Goal: Information Seeking & Learning: Learn about a topic

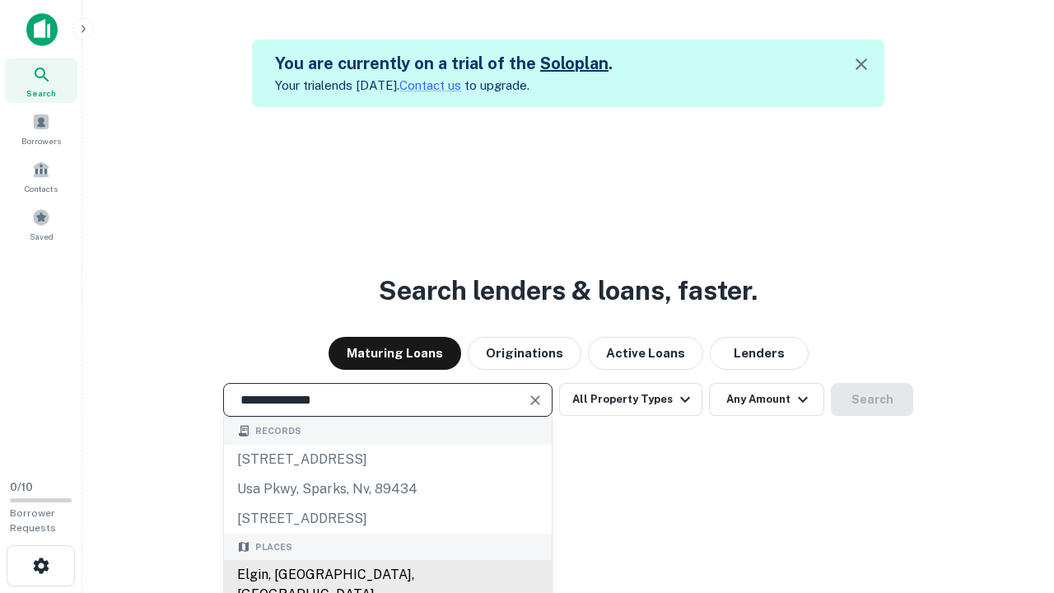
click at [387, 575] on div "Elgin, [GEOGRAPHIC_DATA], [GEOGRAPHIC_DATA]" at bounding box center [388, 584] width 328 height 49
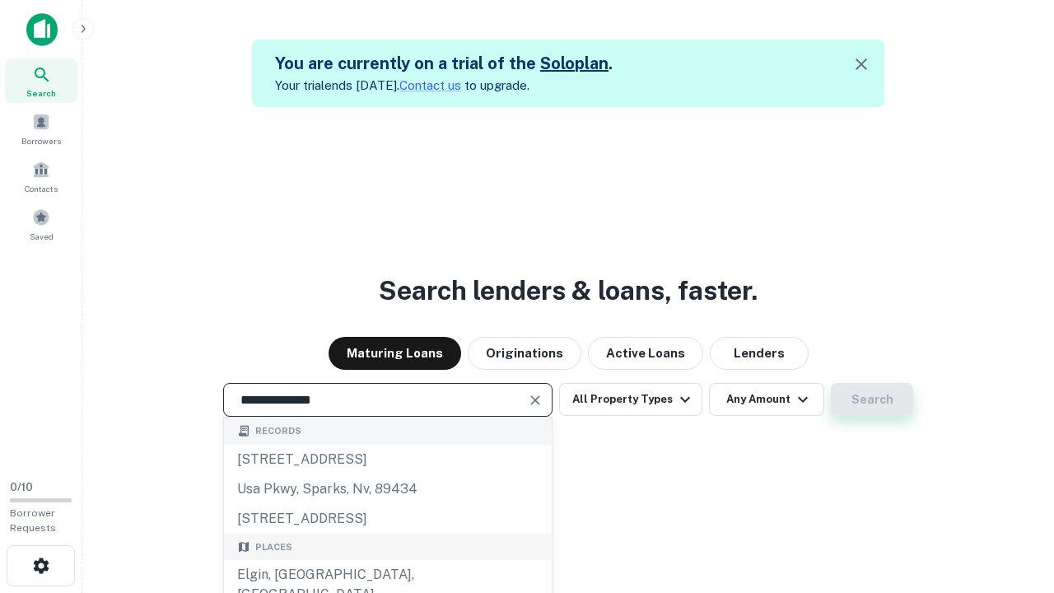
type input "**********"
click at [872, 399] on button "Search" at bounding box center [872, 399] width 82 height 33
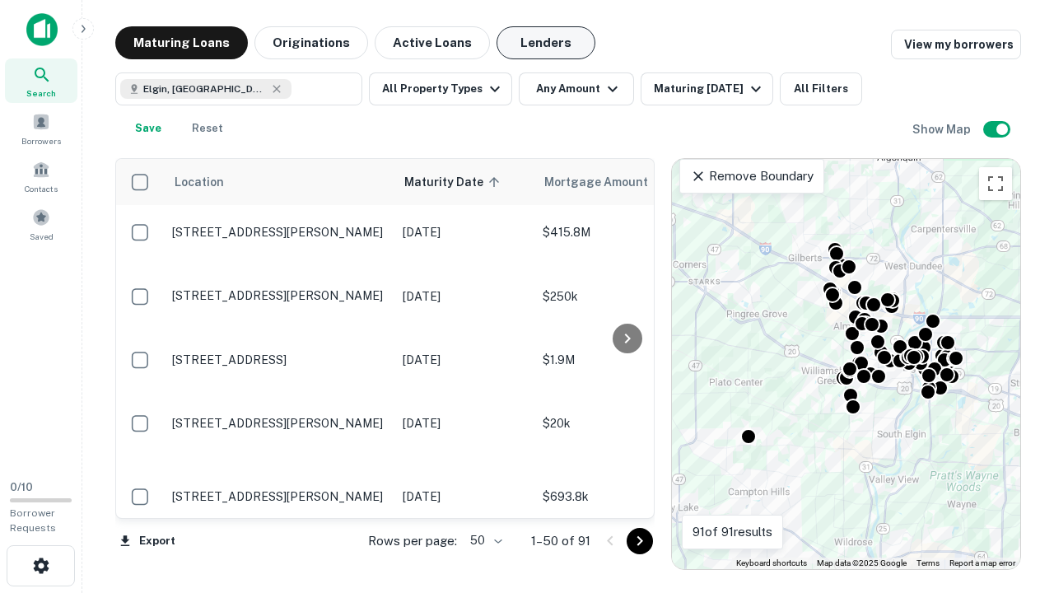
click at [546, 43] on button "Lenders" at bounding box center [545, 42] width 99 height 33
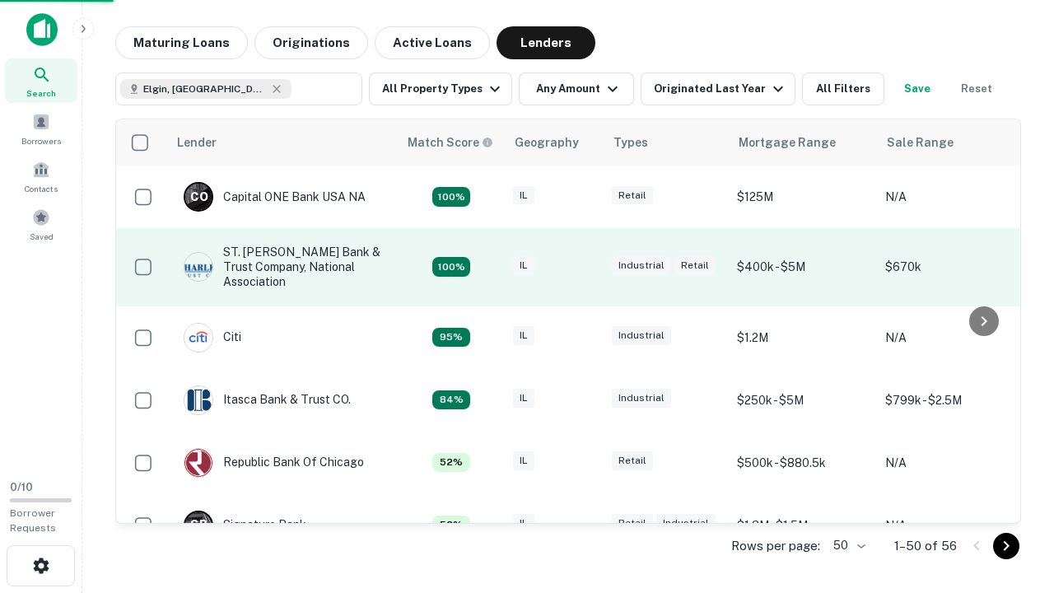
click at [584, 267] on div "IL" at bounding box center [554, 267] width 82 height 22
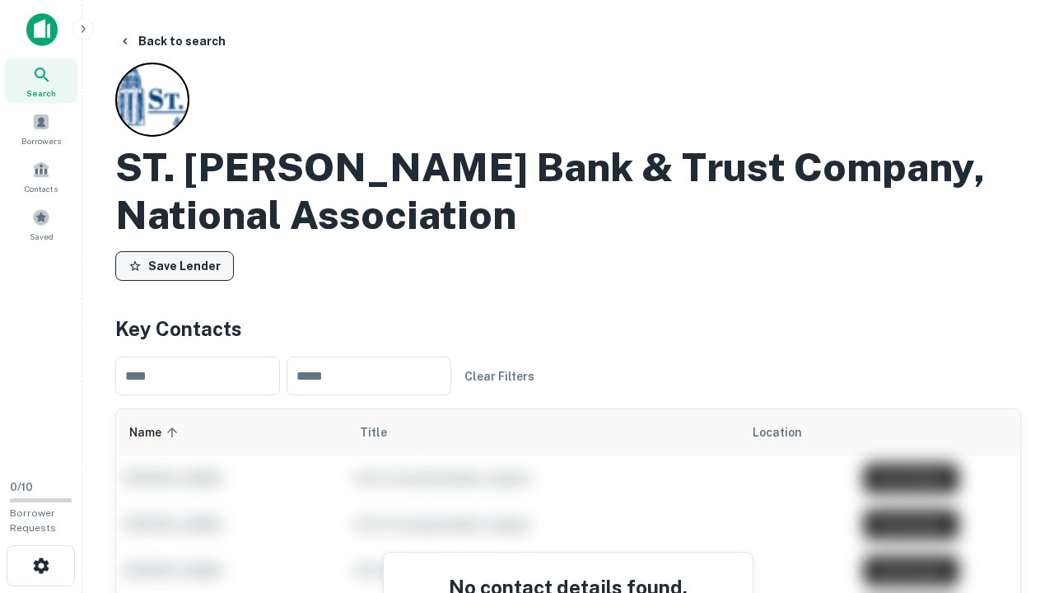
click at [175, 266] on button "Save Lender" at bounding box center [174, 266] width 119 height 30
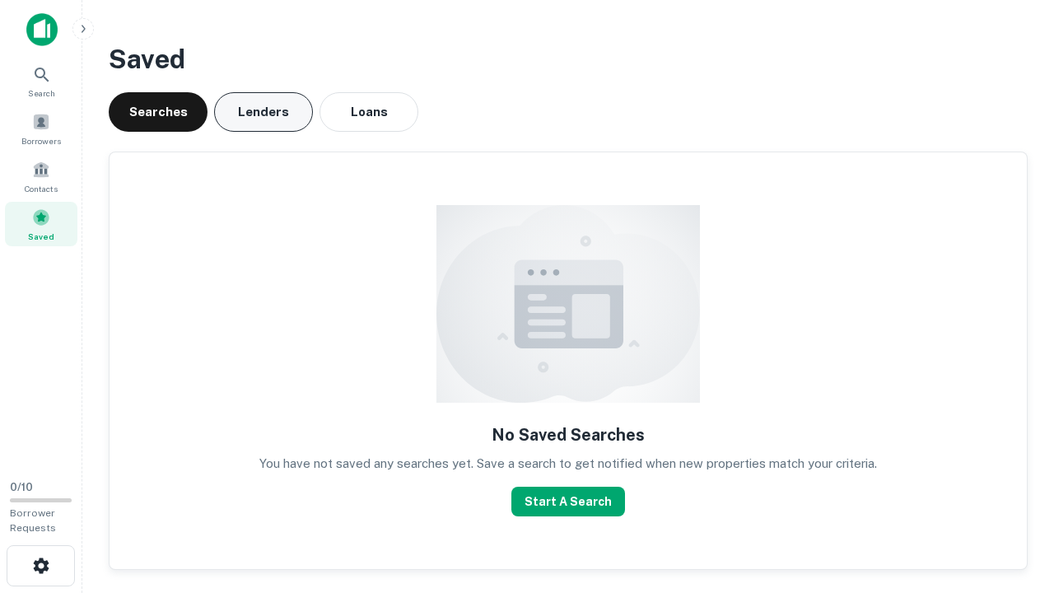
click at [263, 112] on button "Lenders" at bounding box center [263, 112] width 99 height 40
